Goal: Use online tool/utility: Utilize a website feature to perform a specific function

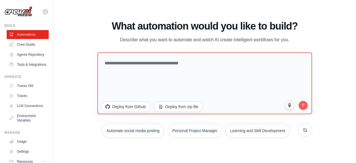
click at [86, 30] on div "WALKTHROUGH See how CrewAI works Try a prompt below to see how CrewAI works, or…" at bounding box center [204, 82] width 285 height 152
click at [26, 55] on link "Agents Repository" at bounding box center [28, 54] width 42 height 9
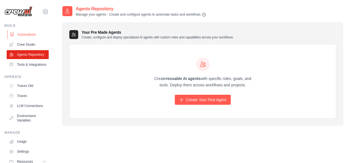
click at [30, 35] on link "Automations" at bounding box center [28, 34] width 42 height 9
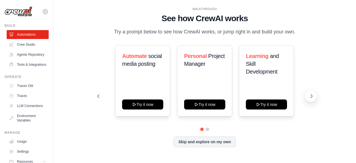
click at [312, 97] on icon at bounding box center [312, 95] width 2 height 3
click at [28, 69] on link "Tools & Integrations" at bounding box center [28, 64] width 42 height 9
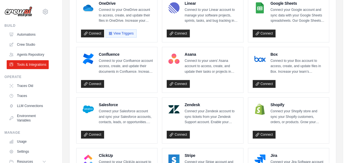
scroll to position [172, 0]
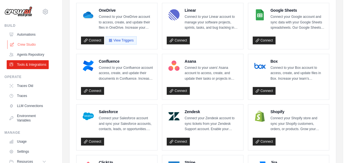
click at [26, 43] on link "Crew Studio" at bounding box center [28, 44] width 42 height 9
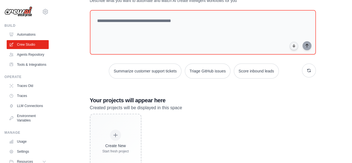
scroll to position [46, 0]
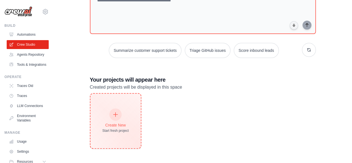
click at [114, 128] on div "Start fresh project" at bounding box center [115, 130] width 26 height 4
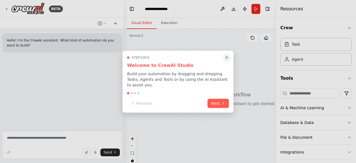
click at [225, 59] on icon "Close walkthrough" at bounding box center [226, 57] width 5 height 5
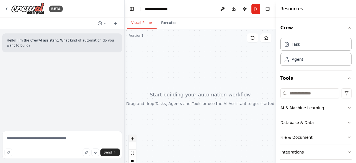
click at [133, 139] on icon "zoom in" at bounding box center [132, 138] width 3 height 3
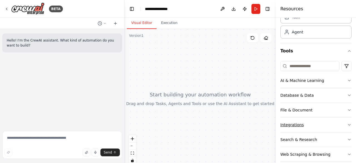
scroll to position [34, 0]
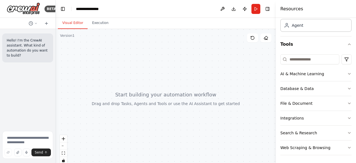
drag, startPoint x: 124, startPoint y: 64, endPoint x: 43, endPoint y: 72, distance: 80.9
click at [43, 72] on div "BETA Hello! I'm the CrewAI assistant. What kind of automation do you want to bu…" at bounding box center [28, 81] width 56 height 163
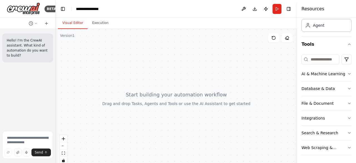
drag, startPoint x: 277, startPoint y: 52, endPoint x: 297, endPoint y: 52, distance: 20.6
click at [297, 52] on div at bounding box center [298, 81] width 2 height 163
drag, startPoint x: 19, startPoint y: 55, endPoint x: 4, endPoint y: 40, distance: 21.3
click at [4, 40] on div "Hello! I'm the CrewAI assistant. What kind of automation do you want to build?" at bounding box center [27, 47] width 51 height 29
copy p "Hello! I'm the CrewAI assistant. What kind of automation do you want to build?"
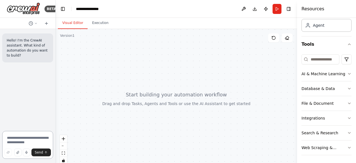
click at [28, 137] on textarea at bounding box center [27, 145] width 51 height 28
paste textarea "**********"
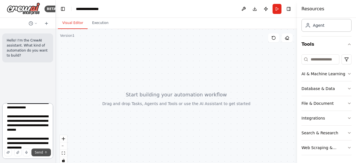
type textarea "**********"
click at [41, 154] on span "Send" at bounding box center [39, 152] width 8 height 4
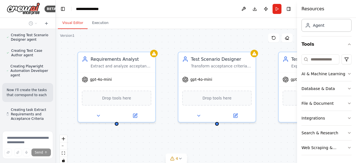
scroll to position [432, 0]
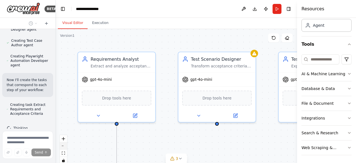
click at [63, 147] on button "zoom out" at bounding box center [63, 145] width 7 height 7
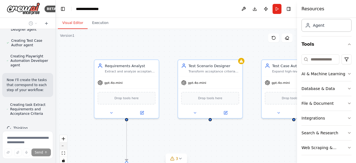
click at [63, 147] on button "zoom out" at bounding box center [63, 145] width 7 height 7
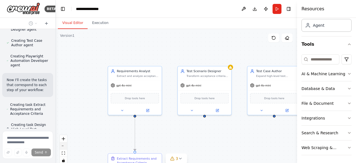
scroll to position [452, 0]
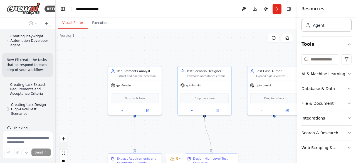
click at [63, 147] on button "zoom out" at bounding box center [63, 145] width 7 height 7
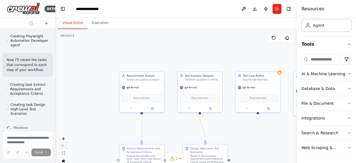
click at [63, 147] on button "zoom out" at bounding box center [63, 145] width 7 height 7
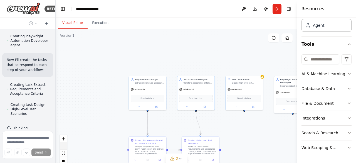
click at [63, 147] on button "zoom out" at bounding box center [63, 145] width 7 height 7
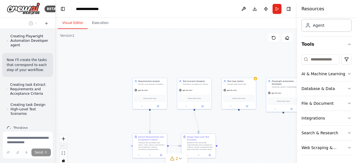
scroll to position [472, 0]
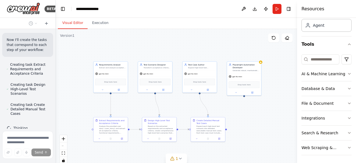
drag, startPoint x: 115, startPoint y: 113, endPoint x: 79, endPoint y: 98, distance: 39.1
click at [79, 98] on div ".deletable-edge-delete-btn { width: 20px; height: 20px; border: 0px solid #ffff…" at bounding box center [177, 98] width 242 height 139
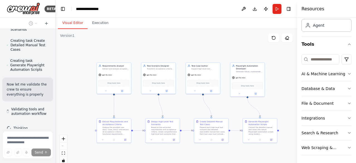
scroll to position [541, 0]
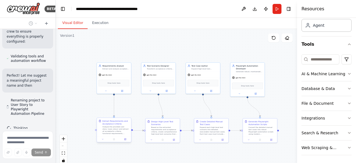
click at [110, 131] on div "Analyze the provided user story: {user_story} and extract all acceptance criter…" at bounding box center [115, 130] width 27 height 9
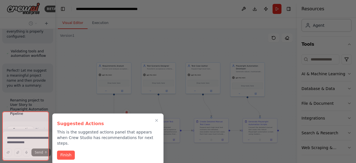
click at [88, 78] on div at bounding box center [178, 81] width 356 height 163
click at [156, 121] on icon "Close walkthrough" at bounding box center [156, 120] width 5 height 5
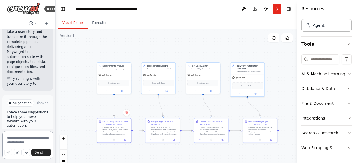
scroll to position [1013, 0]
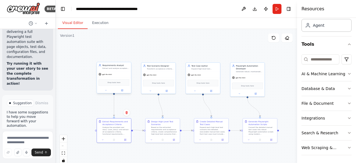
click at [107, 78] on div "Drop tools here" at bounding box center [114, 82] width 34 height 10
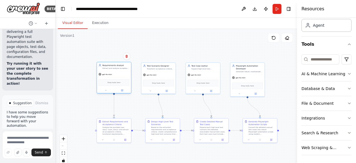
click at [114, 87] on div "Drop tools here" at bounding box center [114, 82] width 34 height 10
click at [157, 131] on div "Based on the extracted requirements and acceptance criteria, create comprehensi…" at bounding box center [163, 130] width 27 height 9
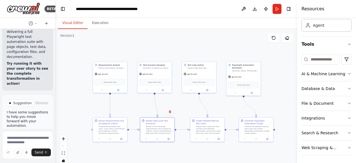
drag, startPoint x: 138, startPoint y: 133, endPoint x: 134, endPoint y: 132, distance: 3.7
click at [134, 132] on div ".deletable-edge-delete-btn { width: 20px; height: 20px; border: 0px solid #ffff…" at bounding box center [177, 98] width 242 height 139
click at [148, 31] on div ".deletable-edge-delete-btn { width: 20px; height: 20px; border: 0px solid #ffff…" at bounding box center [177, 98] width 242 height 139
click at [109, 93] on div ".deletable-edge-delete-btn { width: 20px; height: 20px; border: 0px solid #ffff…" at bounding box center [177, 98] width 242 height 139
click at [110, 93] on div at bounding box center [111, 93] width 2 height 2
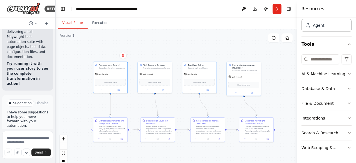
click at [112, 93] on div ".deletable-edge-delete-btn { width: 20px; height: 20px; border: 0px solid #ffff…" at bounding box center [177, 98] width 242 height 139
click at [111, 93] on div ".deletable-edge-delete-btn { width: 20px; height: 20px; border: 0px solid #ffff…" at bounding box center [177, 98] width 242 height 139
drag, startPoint x: 110, startPoint y: 116, endPoint x: 129, endPoint y: 113, distance: 19.6
click at [129, 113] on div ".deletable-edge-delete-btn { width: 20px; height: 20px; border: 0px solid #ffff…" at bounding box center [177, 98] width 242 height 139
drag, startPoint x: 110, startPoint y: 109, endPoint x: 125, endPoint y: 103, distance: 16.2
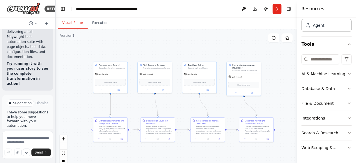
click at [125, 103] on div ".deletable-edge-delete-btn { width: 20px; height: 20px; border: 0px solid #ffff…" at bounding box center [177, 98] width 242 height 139
drag, startPoint x: 157, startPoint y: 133, endPoint x: 154, endPoint y: 133, distance: 3.3
click at [154, 133] on div "Based on the extracted requirements and acceptance criteria, create comprehensi…" at bounding box center [156, 129] width 27 height 9
drag, startPoint x: 208, startPoint y: 129, endPoint x: 201, endPoint y: 130, distance: 7.3
click at [201, 130] on div "Expand each high-level test scenario into detailed, executable manual test case…" at bounding box center [201, 129] width 27 height 9
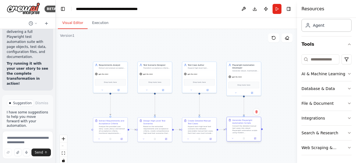
drag, startPoint x: 253, startPoint y: 129, endPoint x: 241, endPoint y: 130, distance: 12.0
click at [241, 130] on div "Convert the detailed manual test cases into robust Playwright automation script…" at bounding box center [246, 129] width 27 height 9
click at [185, 153] on div ".deletable-edge-delete-btn { width: 20px; height: 20px; border: 0px solid #ffff…" at bounding box center [177, 98] width 242 height 139
click at [192, 90] on icon at bounding box center [191, 89] width 2 height 2
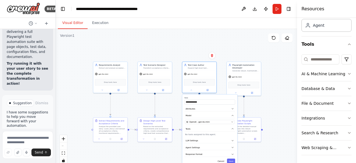
click at [165, 38] on div ".deletable-edge-delete-btn { width: 20px; height: 20px; border: 0px solid #ffff…" at bounding box center [177, 98] width 242 height 139
click at [225, 161] on button "Cancel" at bounding box center [221, 160] width 10 height 5
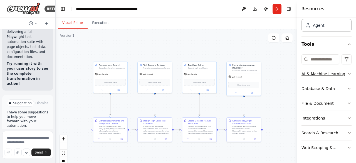
click at [323, 75] on div "AI & Machine Learning" at bounding box center [324, 74] width 44 height 6
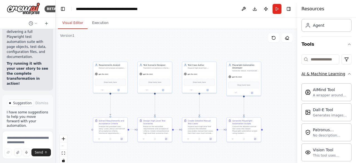
click at [323, 75] on div "AI & Machine Learning" at bounding box center [324, 74] width 44 height 6
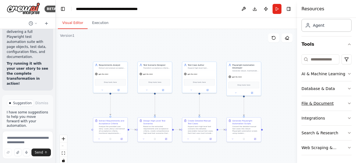
click at [323, 99] on button "File & Document" at bounding box center [327, 103] width 50 height 14
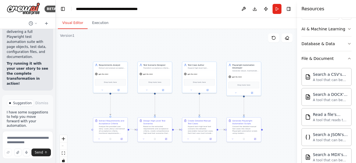
scroll to position [104, 0]
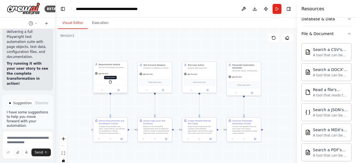
click at [111, 82] on img at bounding box center [110, 81] width 3 height 3
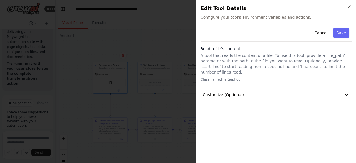
click at [353, 4] on div "Close Edit Tool Details Configure your tool's environment variables and actions…" at bounding box center [276, 81] width 160 height 163
click at [349, 10] on h2 "Edit Tool Details" at bounding box center [276, 8] width 151 height 8
click at [350, 6] on icon "button" at bounding box center [350, 6] width 4 height 4
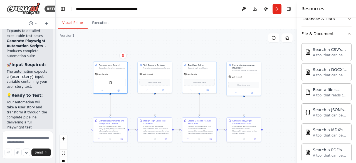
scroll to position [1013, 0]
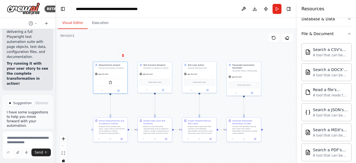
click at [79, 88] on div ".deletable-edge-delete-btn { width: 20px; height: 20px; border: 0px solid #ffff…" at bounding box center [177, 98] width 242 height 139
